Goal: Transaction & Acquisition: Purchase product/service

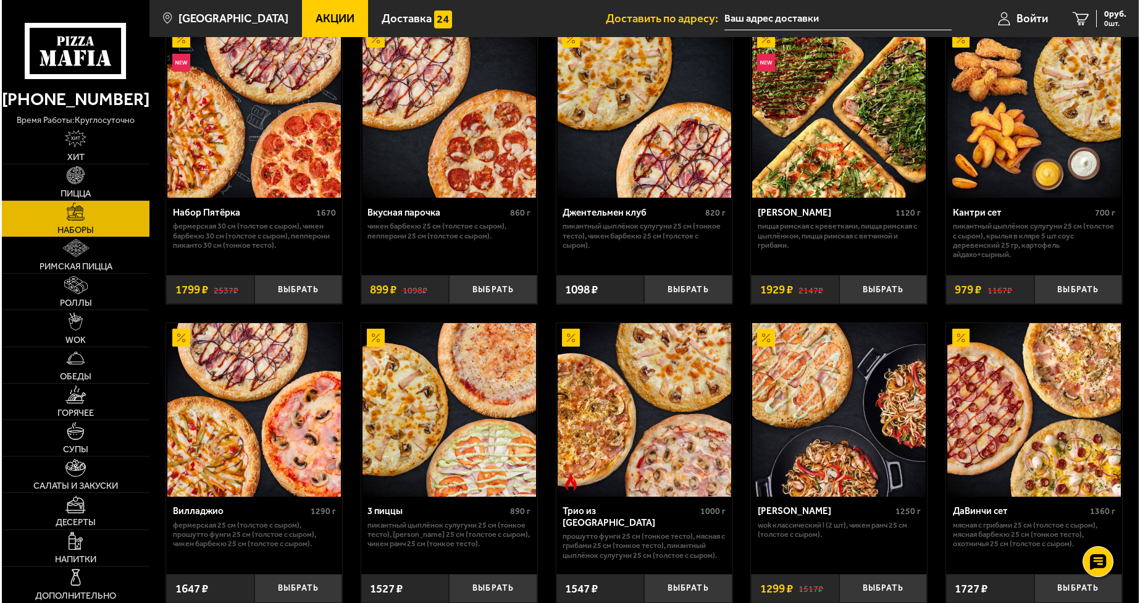
scroll to position [95, 0]
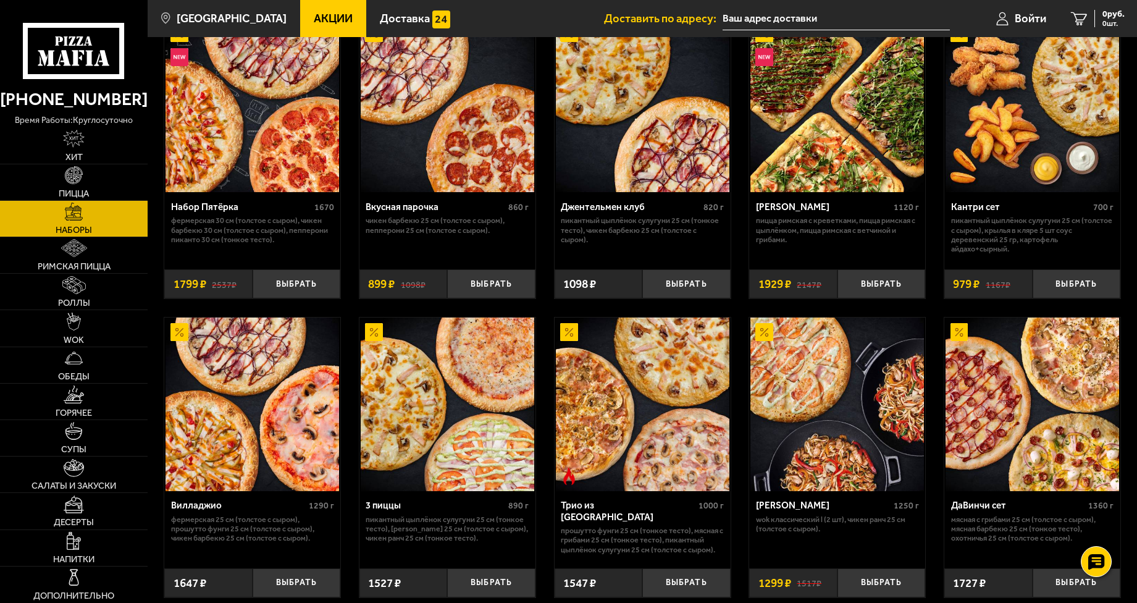
click at [434, 390] on img at bounding box center [448, 405] width 174 height 174
